Goal: Navigation & Orientation: Find specific page/section

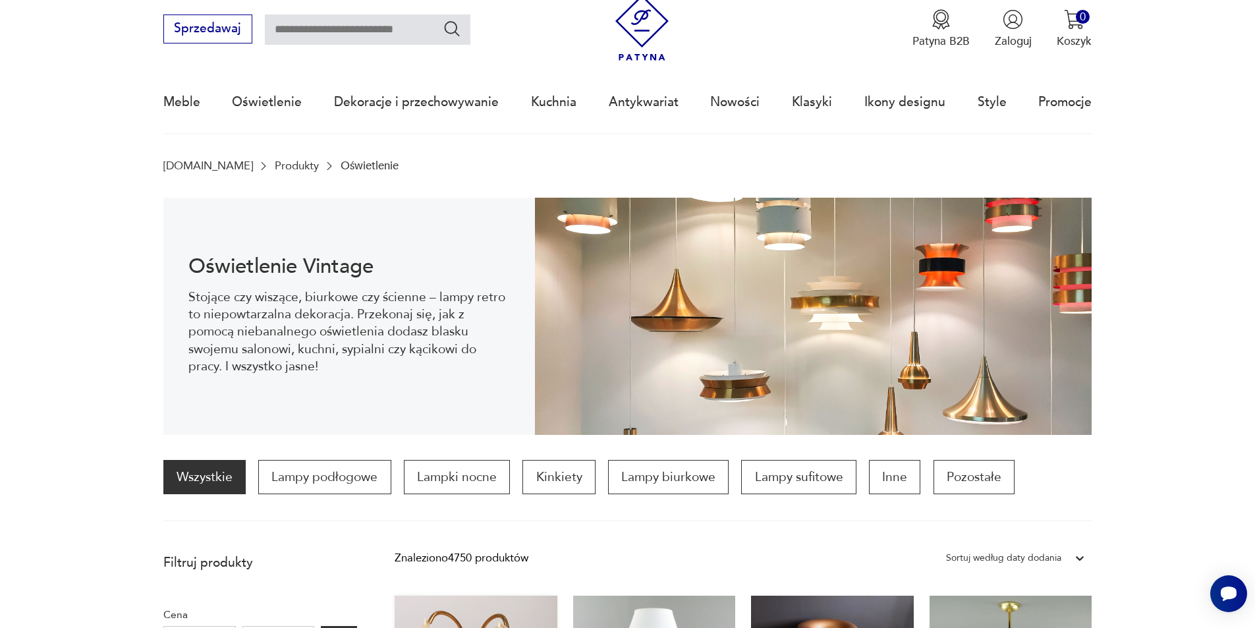
drag, startPoint x: 474, startPoint y: 426, endPoint x: 467, endPoint y: 453, distance: 28.6
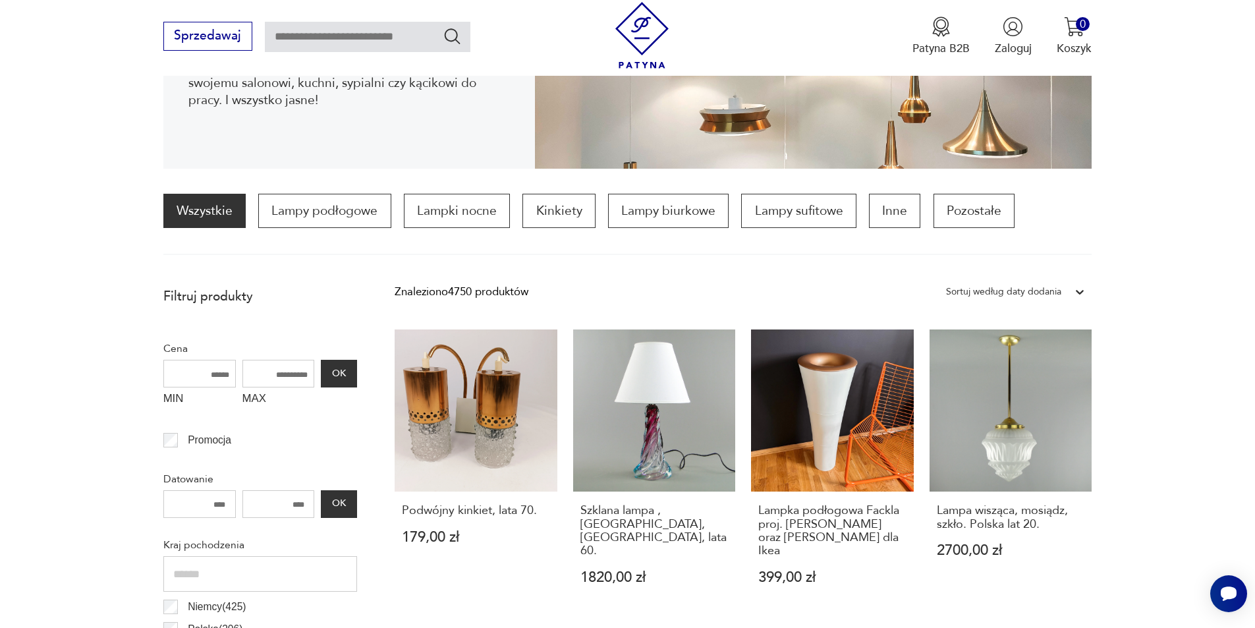
drag, startPoint x: 42, startPoint y: 243, endPoint x: 36, endPoint y: 381, distance: 137.8
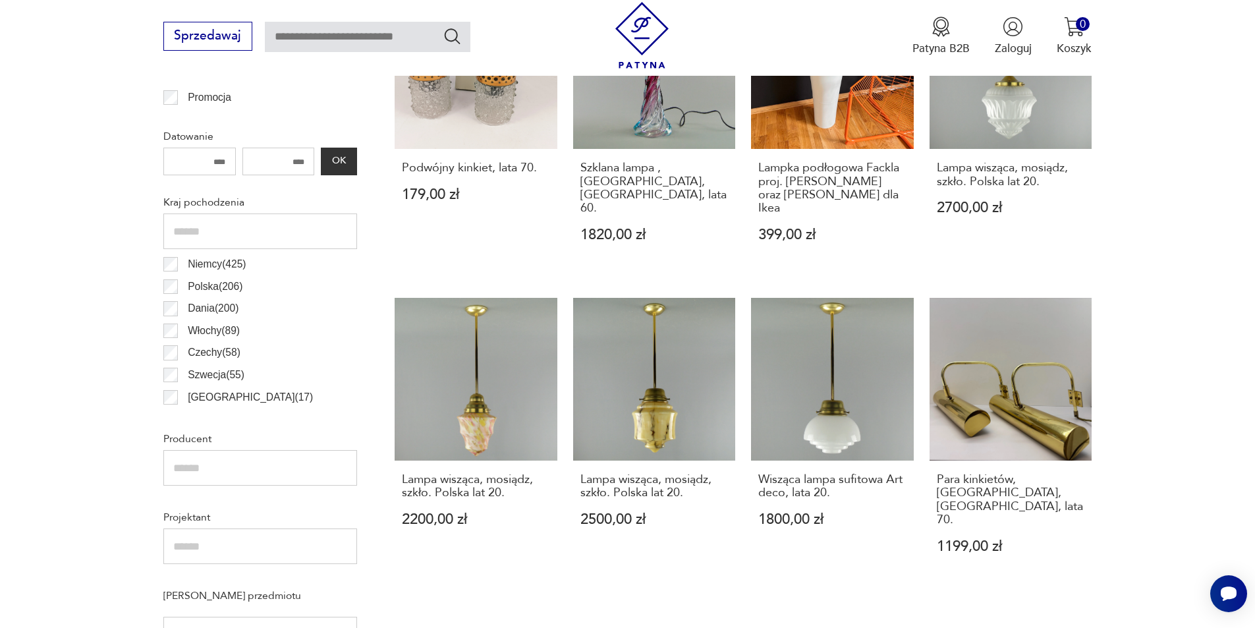
drag, startPoint x: 1150, startPoint y: 179, endPoint x: 1150, endPoint y: 285, distance: 106.1
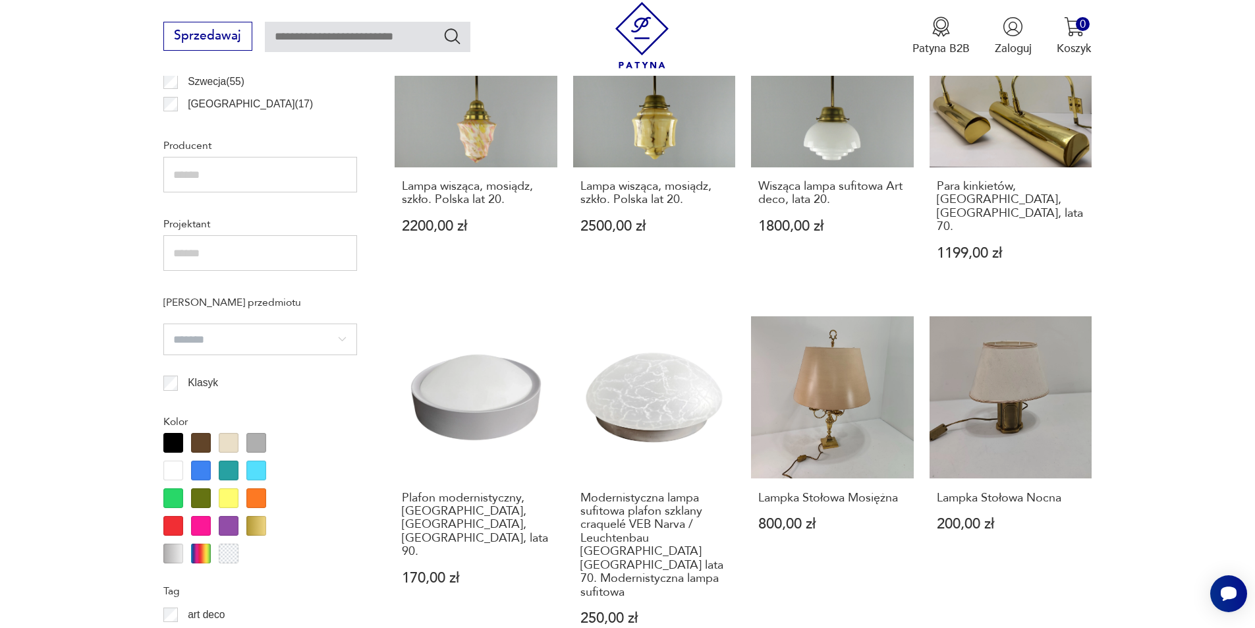
drag, startPoint x: 1151, startPoint y: 209, endPoint x: 1153, endPoint y: 322, distance: 113.4
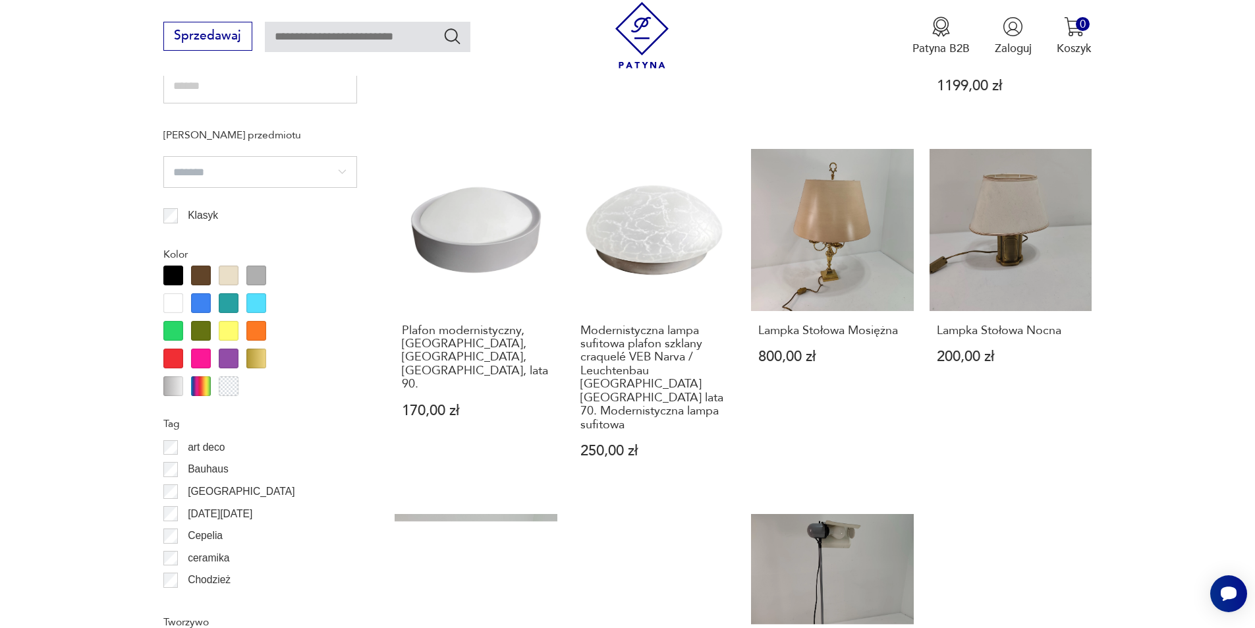
drag, startPoint x: 1179, startPoint y: 171, endPoint x: 1175, endPoint y: 314, distance: 143.7
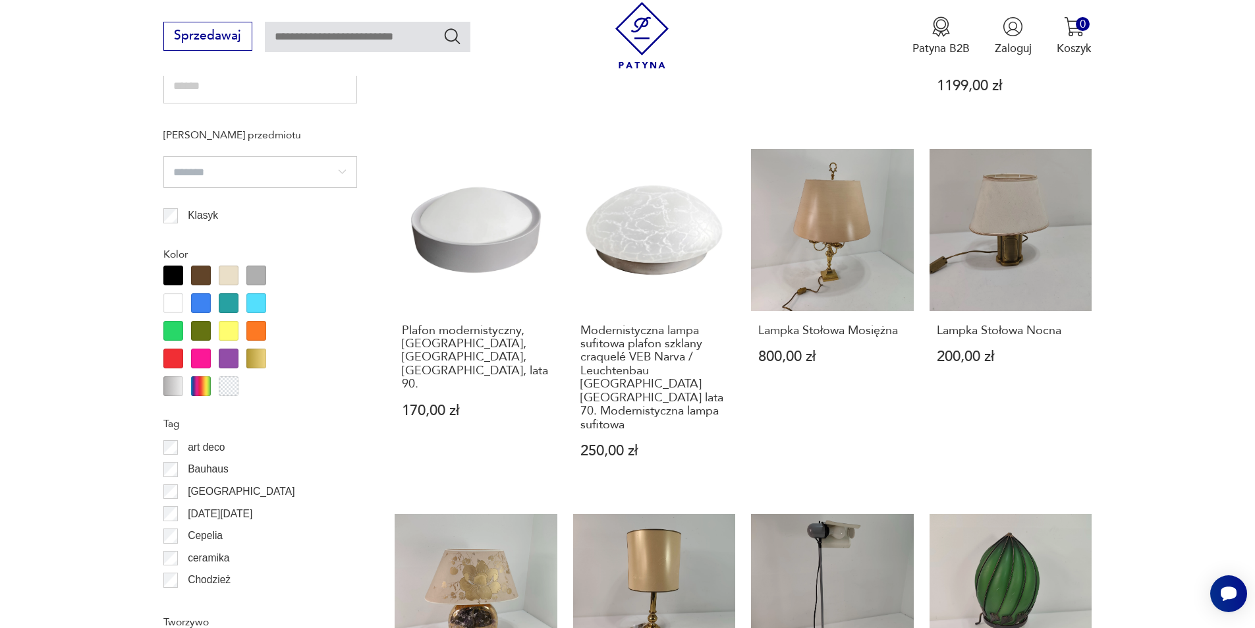
scroll to position [1326, 0]
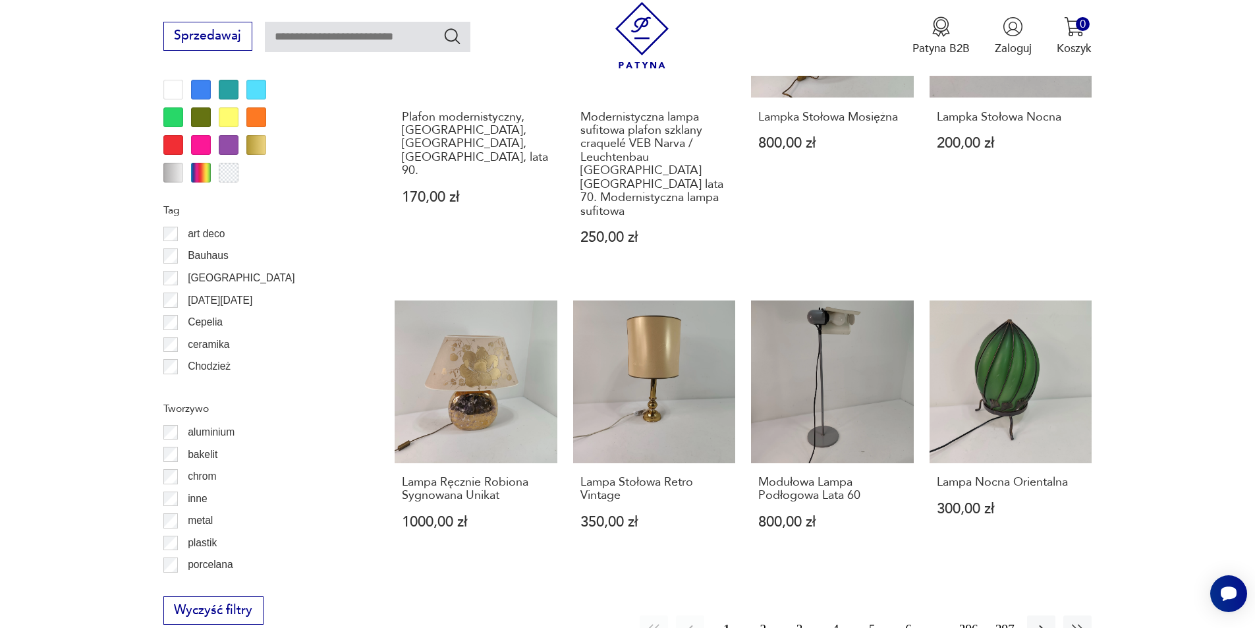
click at [764, 615] on button "2" at bounding box center [763, 629] width 28 height 28
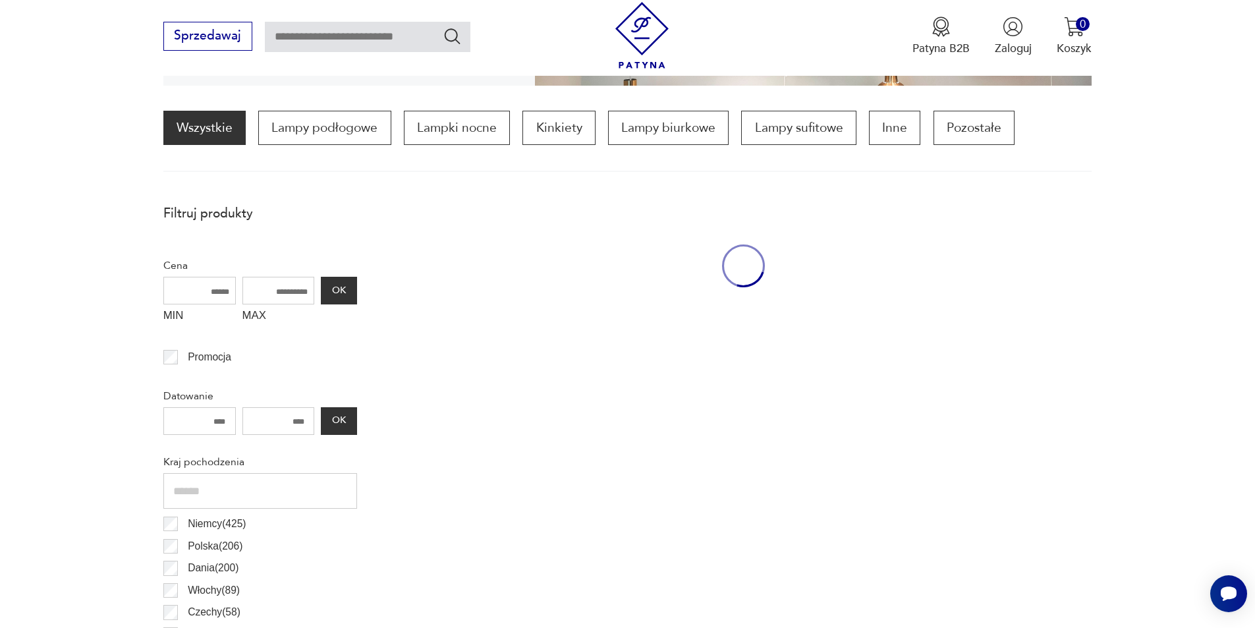
scroll to position [391, 0]
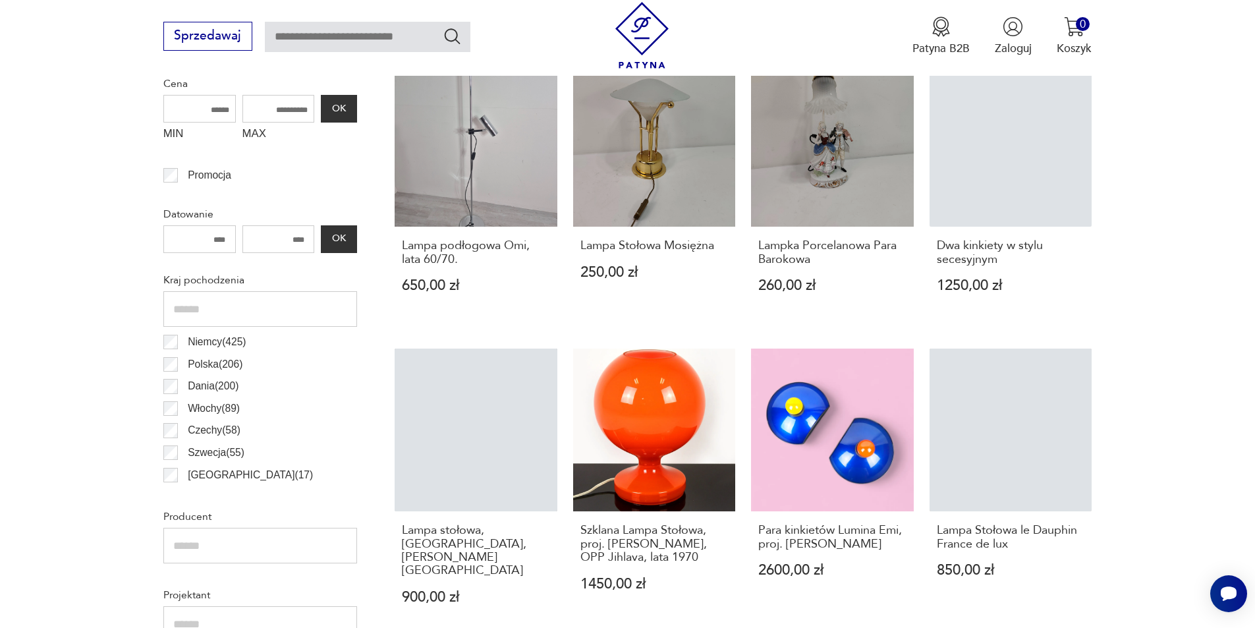
drag, startPoint x: 1163, startPoint y: 242, endPoint x: 1158, endPoint y: 335, distance: 93.7
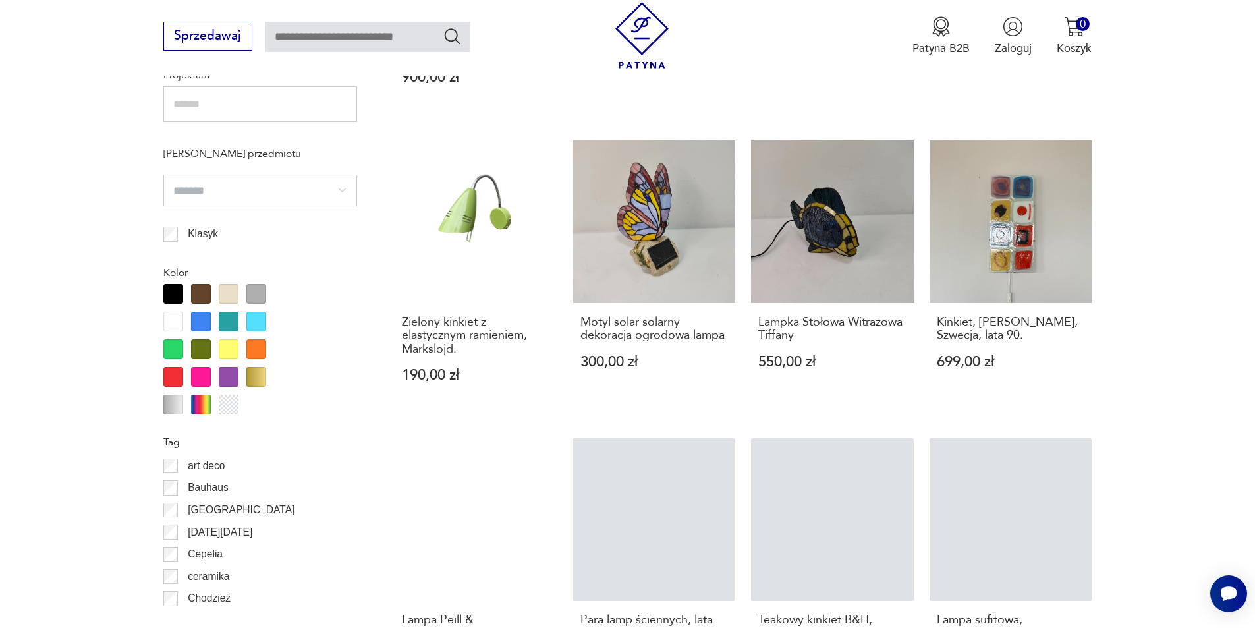
drag, startPoint x: 1170, startPoint y: 173, endPoint x: 1165, endPoint y: 331, distance: 158.2
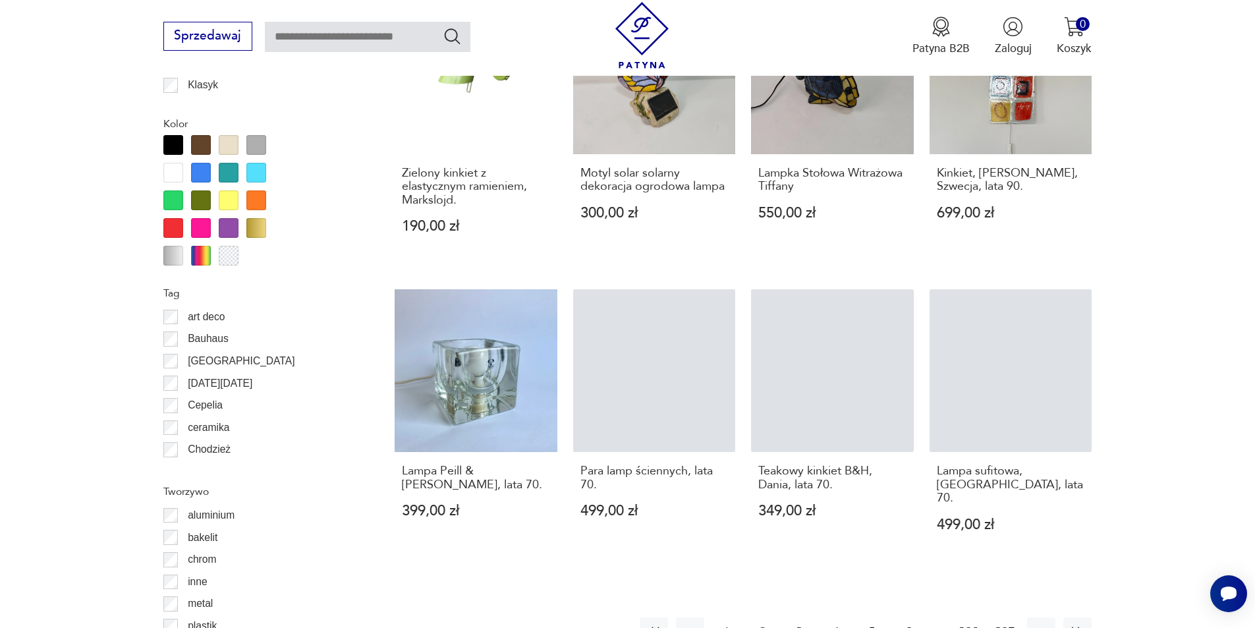
drag, startPoint x: 1157, startPoint y: 306, endPoint x: 1188, endPoint y: 343, distance: 47.7
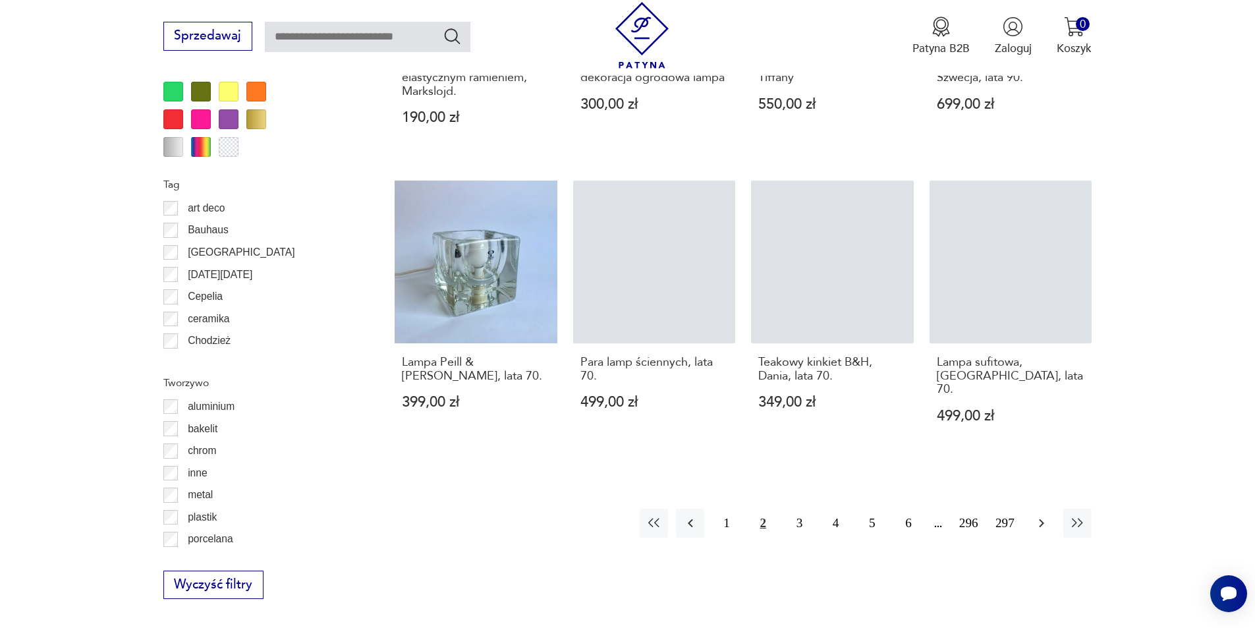
click at [1044, 515] on icon "button" at bounding box center [1042, 523] width 16 height 16
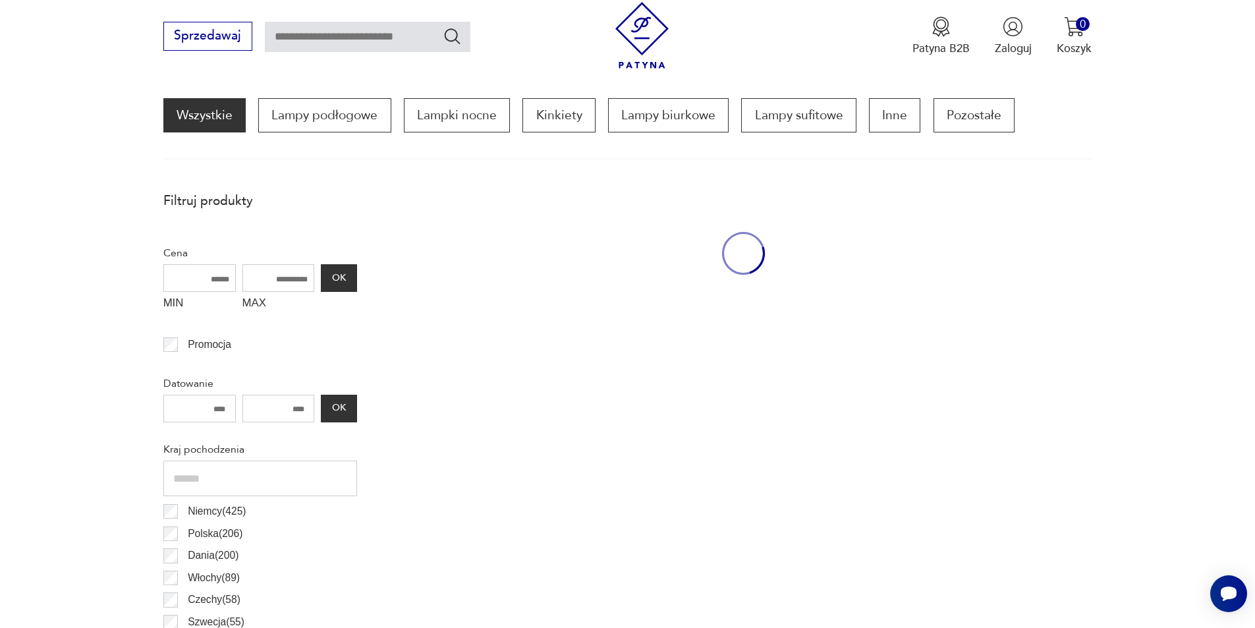
scroll to position [391, 0]
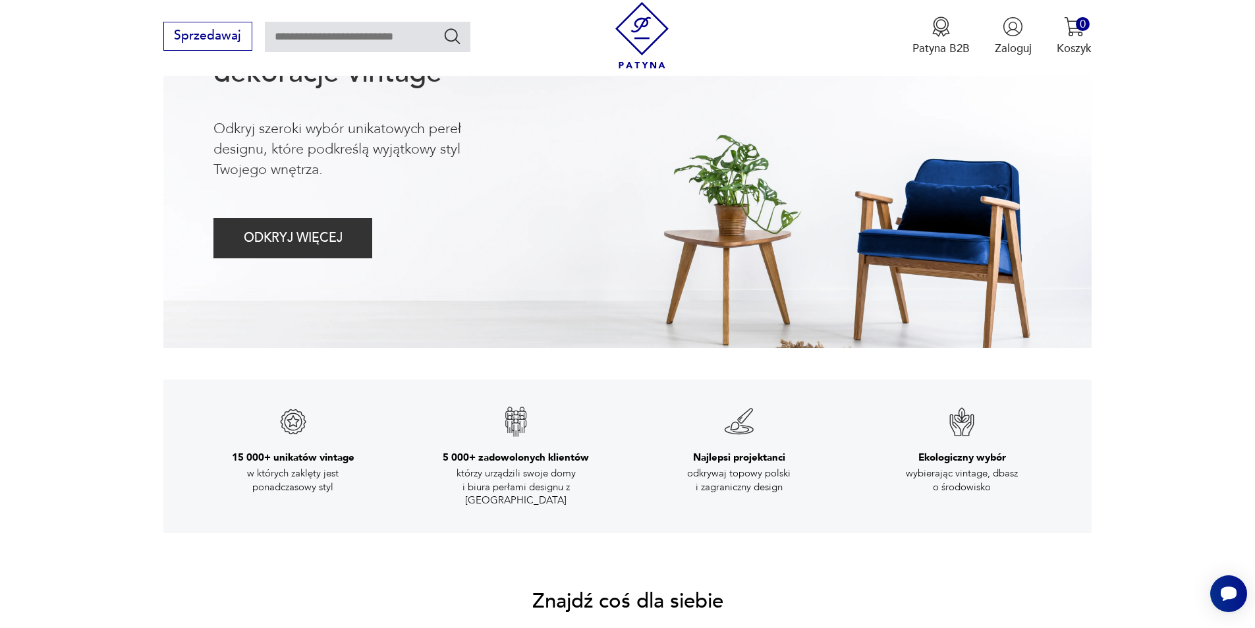
drag, startPoint x: 1168, startPoint y: 218, endPoint x: 1168, endPoint y: 291, distance: 73.1
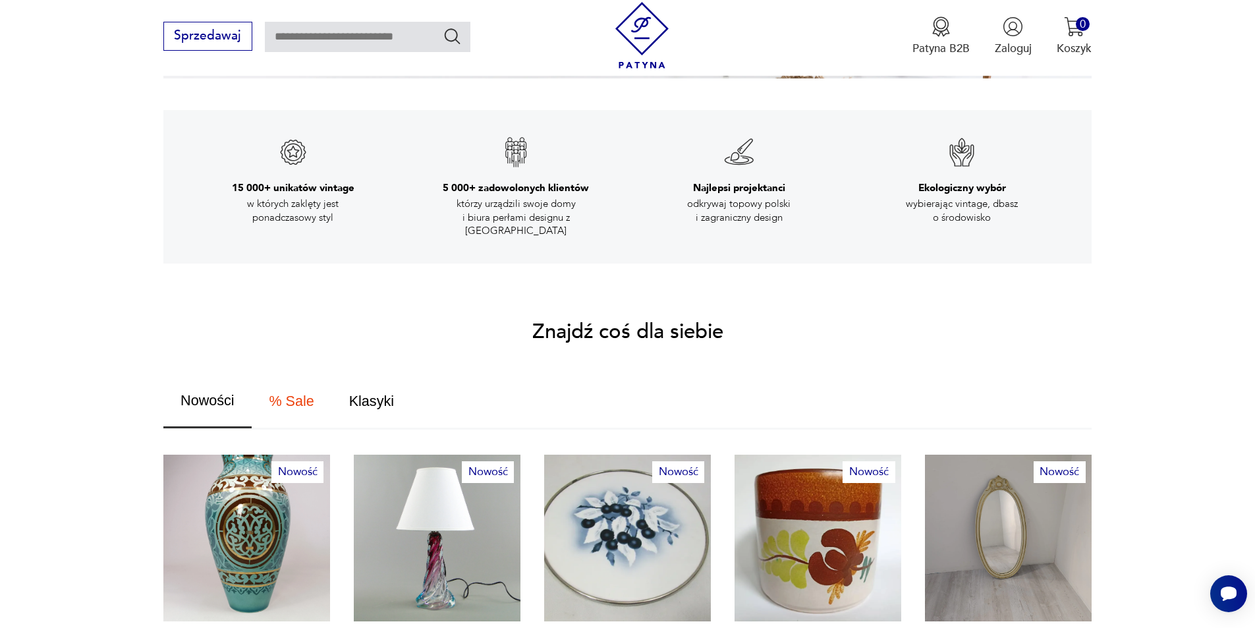
drag, startPoint x: 1181, startPoint y: 217, endPoint x: 1182, endPoint y: 320, distance: 102.8
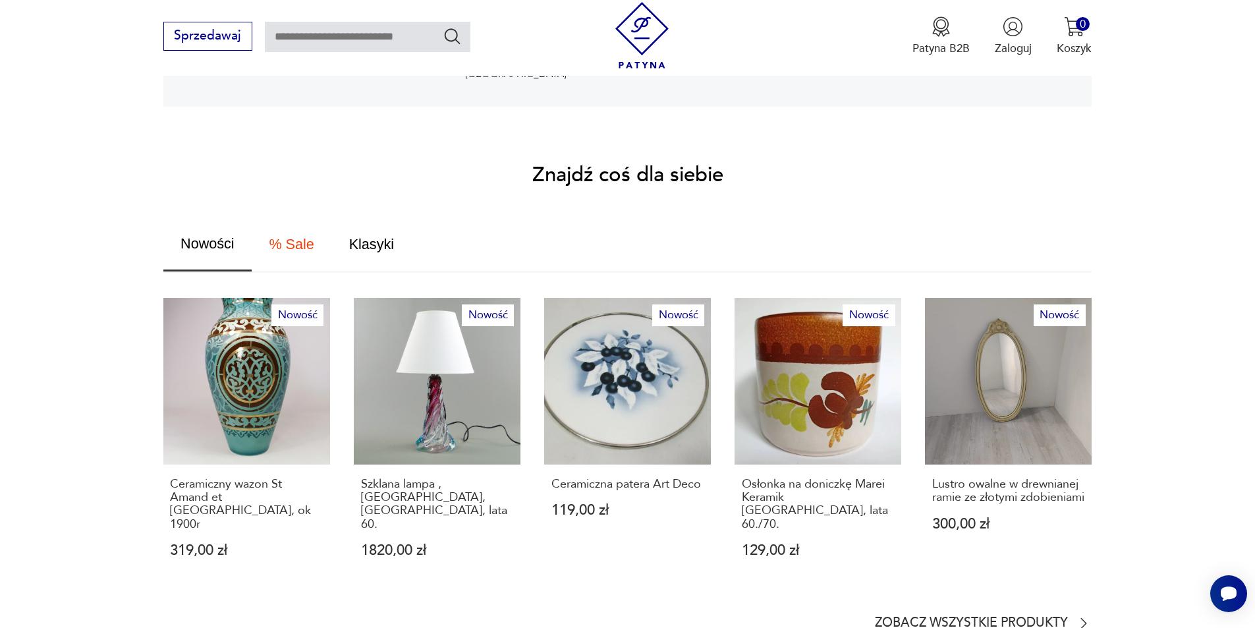
scroll to position [801, 0]
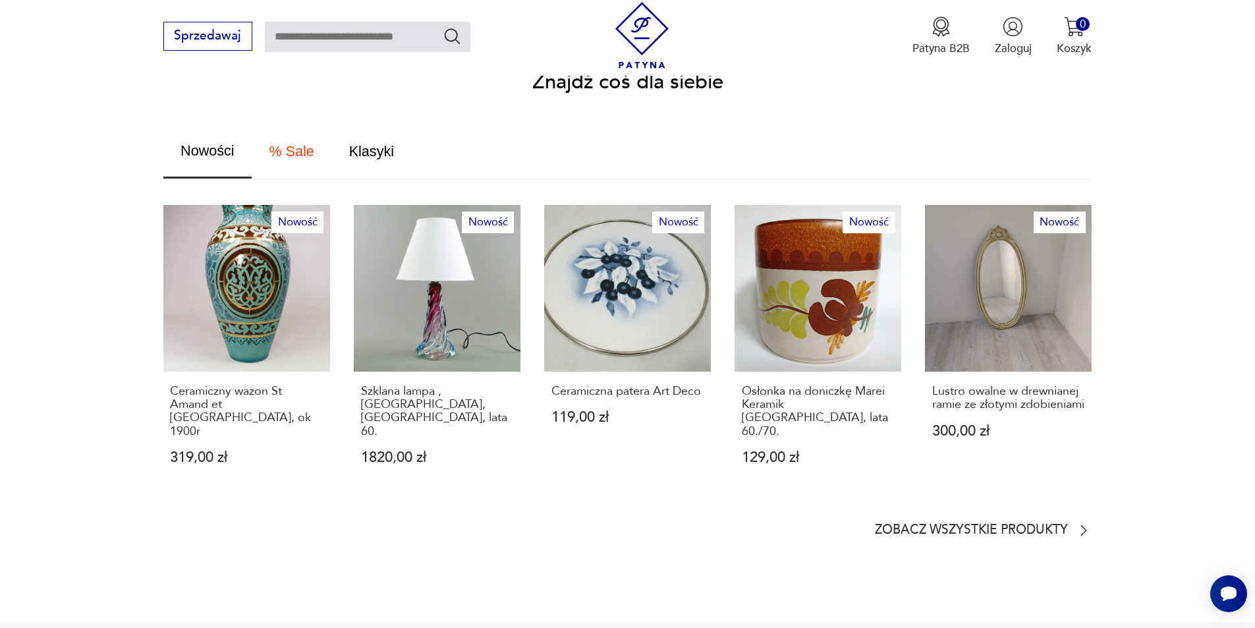
drag, startPoint x: 1199, startPoint y: 255, endPoint x: 1202, endPoint y: 338, distance: 83.1
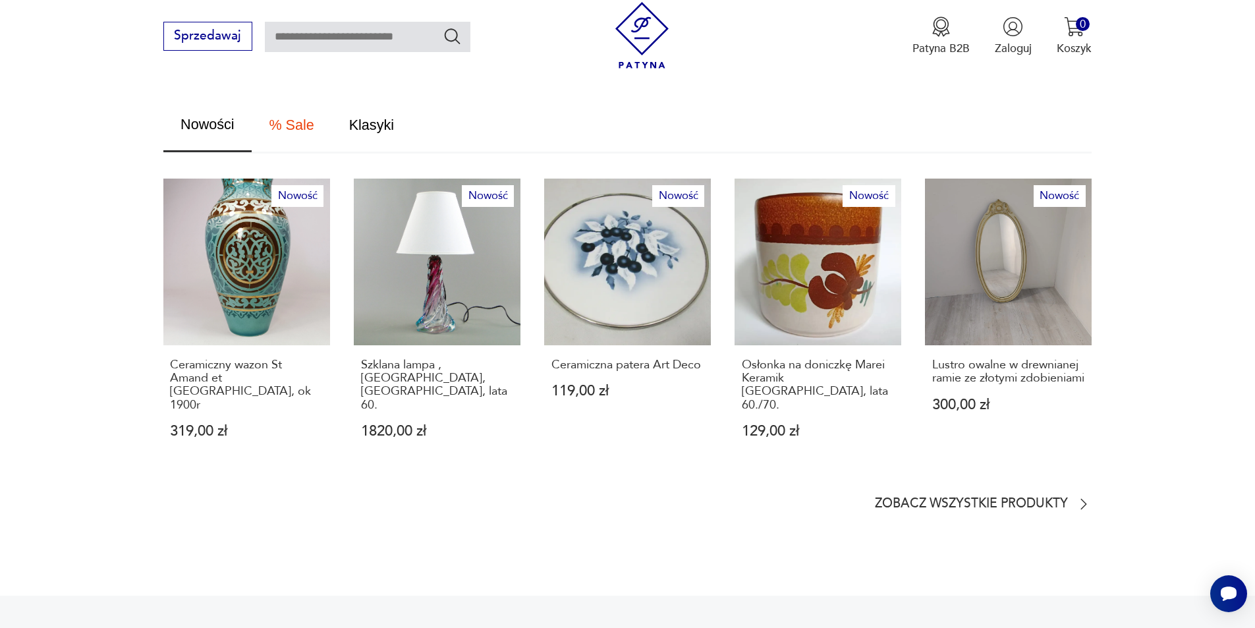
drag, startPoint x: 1185, startPoint y: 422, endPoint x: 1173, endPoint y: 484, distance: 63.8
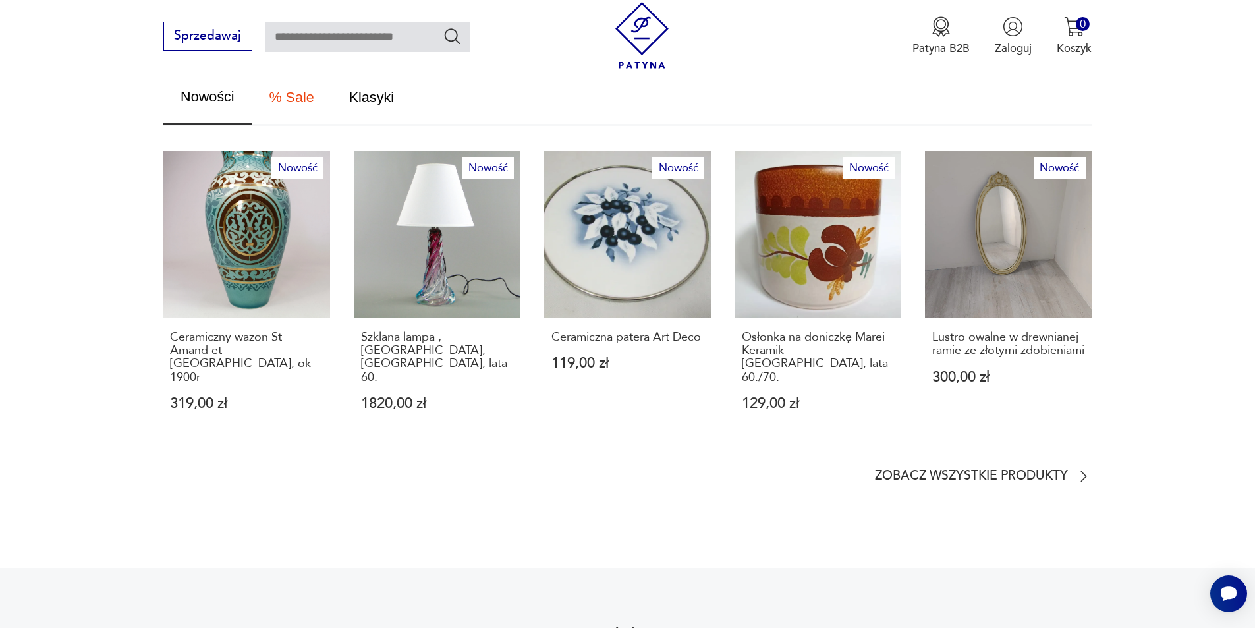
drag, startPoint x: 1175, startPoint y: 339, endPoint x: 1166, endPoint y: 306, distance: 33.6
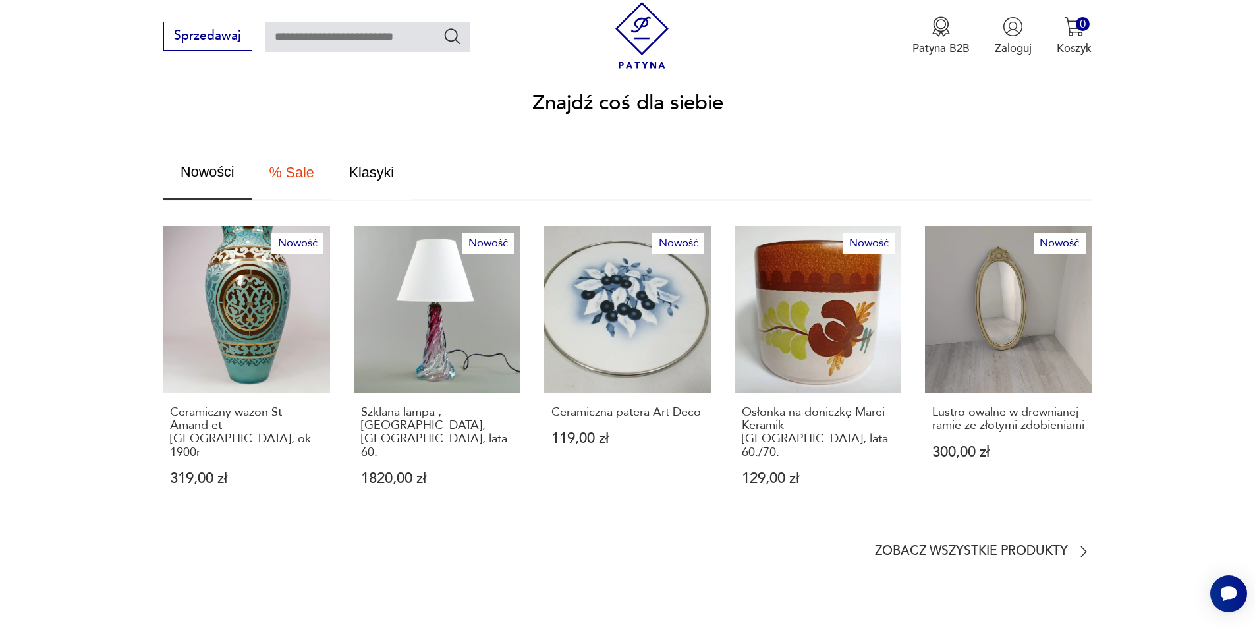
click at [378, 165] on span "Klasyki" at bounding box center [371, 172] width 45 height 14
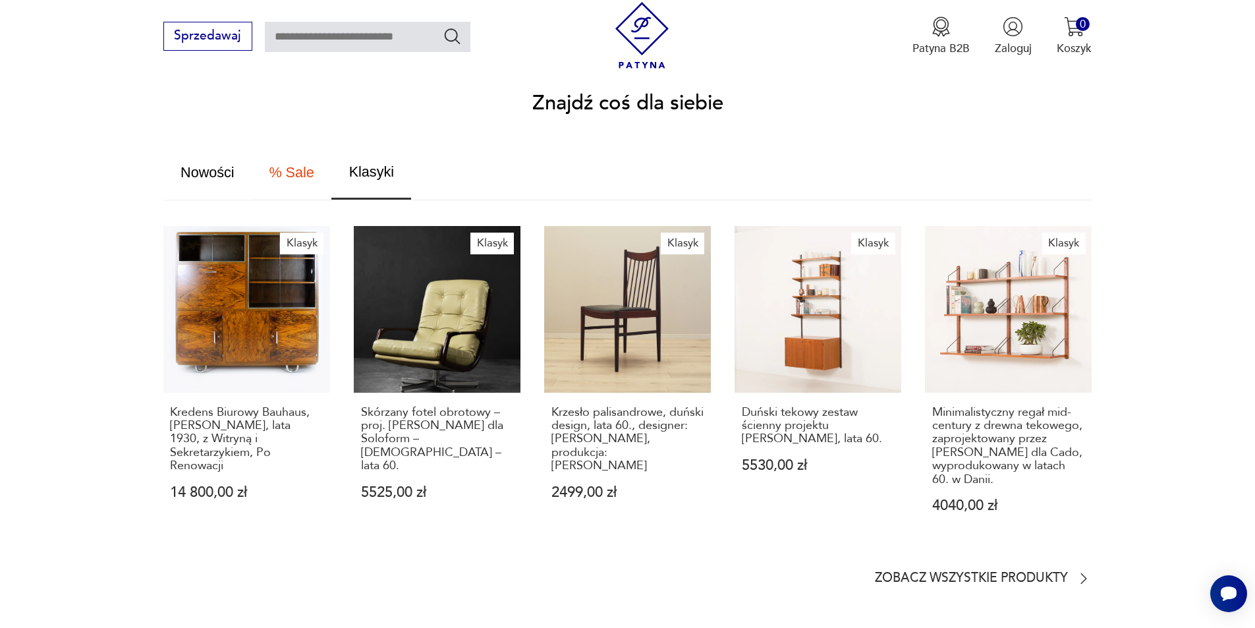
click at [221, 165] on span "Nowości" at bounding box center [208, 172] width 54 height 14
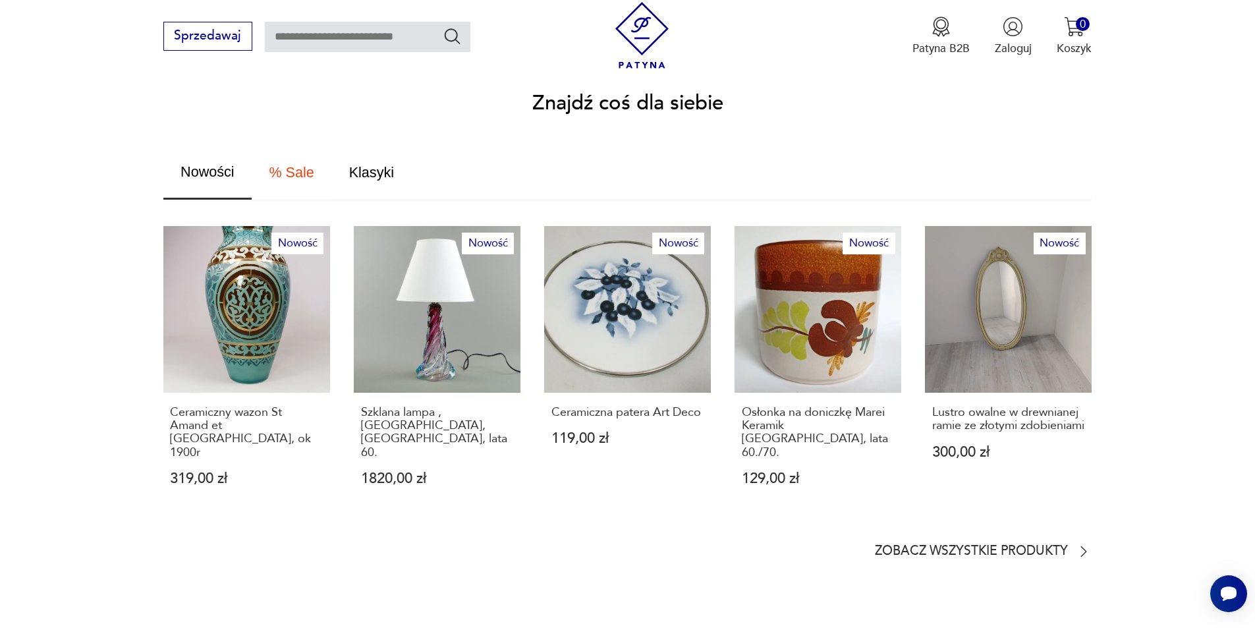
click at [272, 165] on span "% Sale" at bounding box center [291, 172] width 45 height 14
